Goal: Find specific page/section: Find specific page/section

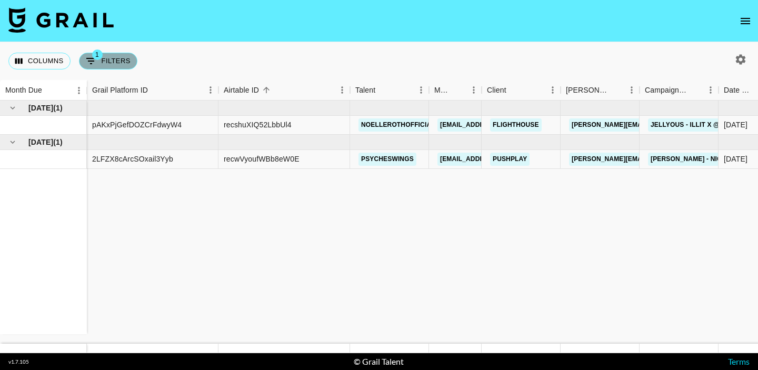
click at [115, 62] on button "1 Filters" at bounding box center [108, 61] width 58 height 17
select select "status"
select select "not"
select select "cancelled"
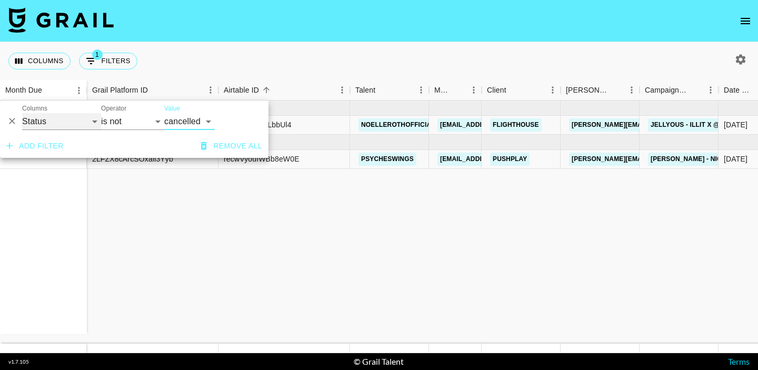
click at [66, 120] on select "Grail Platform ID Airtable ID Talent Manager Client [PERSON_NAME] Campaign (Typ…" at bounding box center [61, 121] width 79 height 17
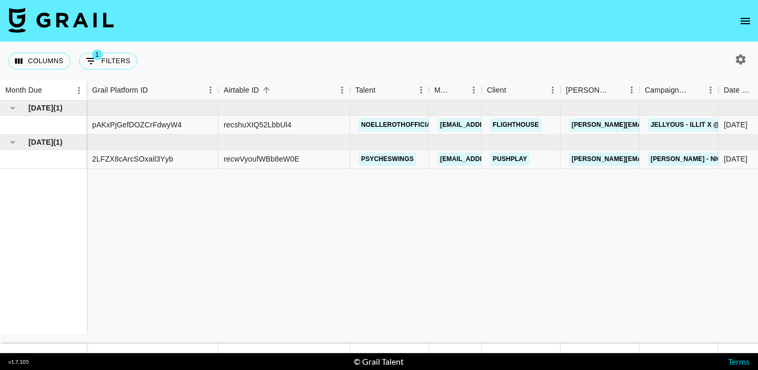
click at [736, 63] on icon "button" at bounding box center [740, 59] width 13 height 13
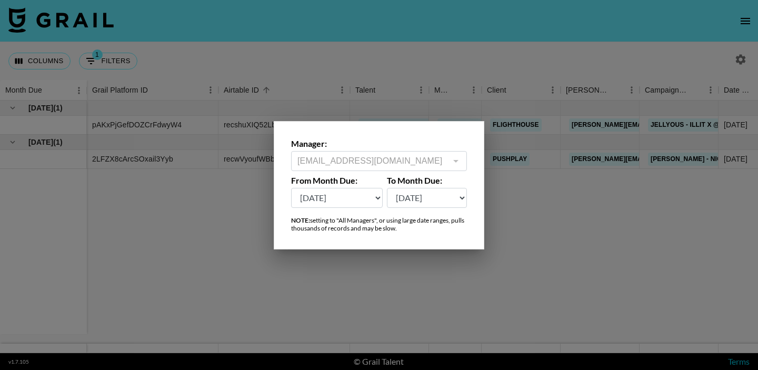
click at [369, 202] on select "[DATE] Sep '[DATE] [DATE] '[DATE] May '[DATE] Mar '[DATE] Jan '[DATE] Nov '[DAT…" at bounding box center [337, 198] width 92 height 20
select select "[DATE]"
click at [291, 188] on select "[DATE] Sep '[DATE] [DATE] '[DATE] May '[DATE] Mar '[DATE] Jan '[DATE] Nov '[DAT…" at bounding box center [337, 198] width 92 height 20
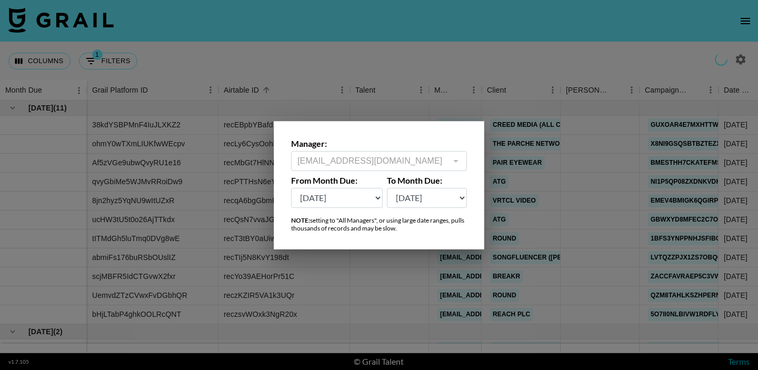
click at [357, 320] on div at bounding box center [379, 185] width 758 height 370
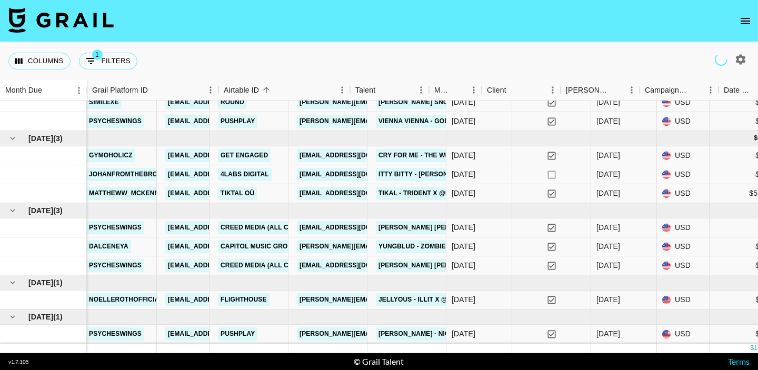
scroll to position [410, 0]
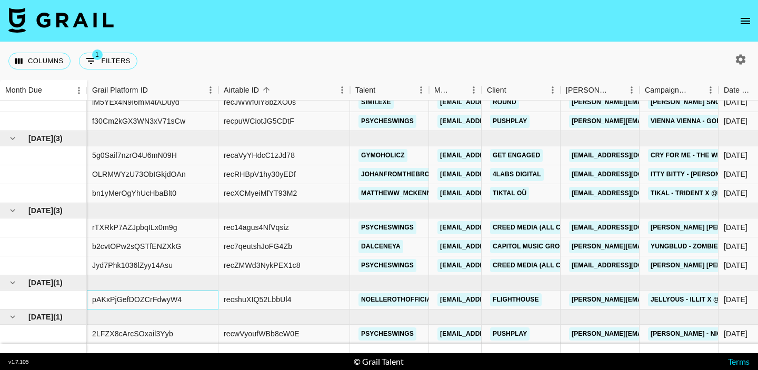
click at [157, 298] on div "pAKxPjGefDOZCrFdwyW4" at bounding box center [136, 299] width 89 height 11
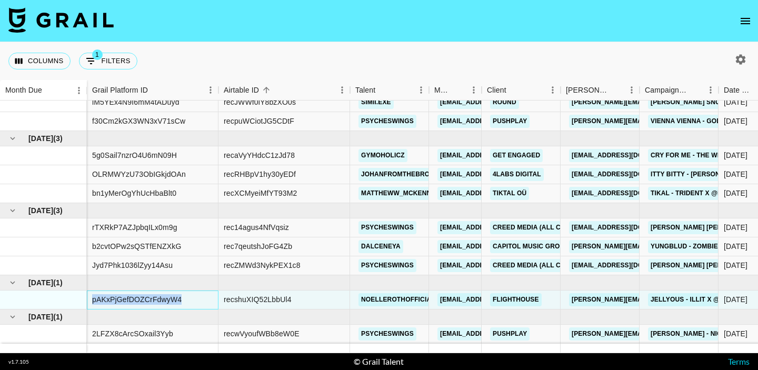
click at [157, 298] on div "pAKxPjGefDOZCrFdwyW4" at bounding box center [136, 299] width 89 height 11
copy div "pAKxPjGefDOZCrFdwyW4"
click at [262, 300] on div "recshuXIQ52LbbUl4" at bounding box center [258, 299] width 68 height 11
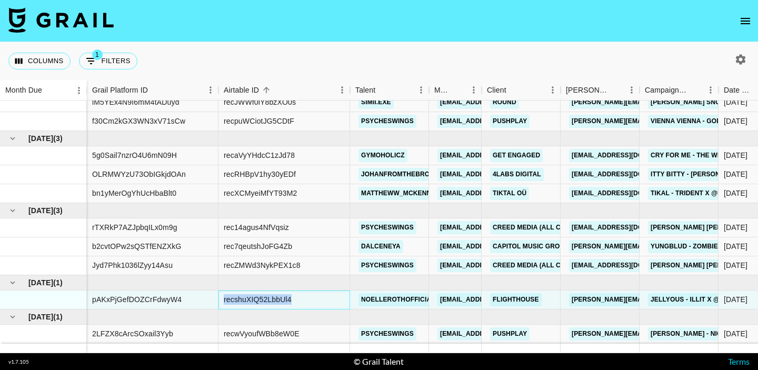
copy div "recshuXIQ52LbbUl4"
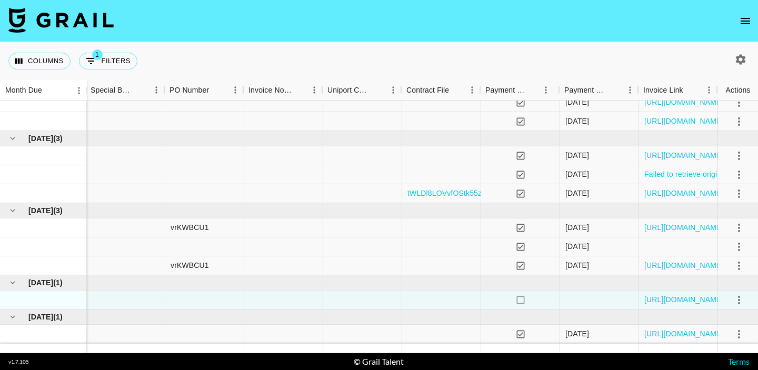
scroll to position [410, 1477]
click at [658, 297] on link "[URL][DOMAIN_NAME]" at bounding box center [681, 299] width 79 height 11
